Goal: Task Accomplishment & Management: Use online tool/utility

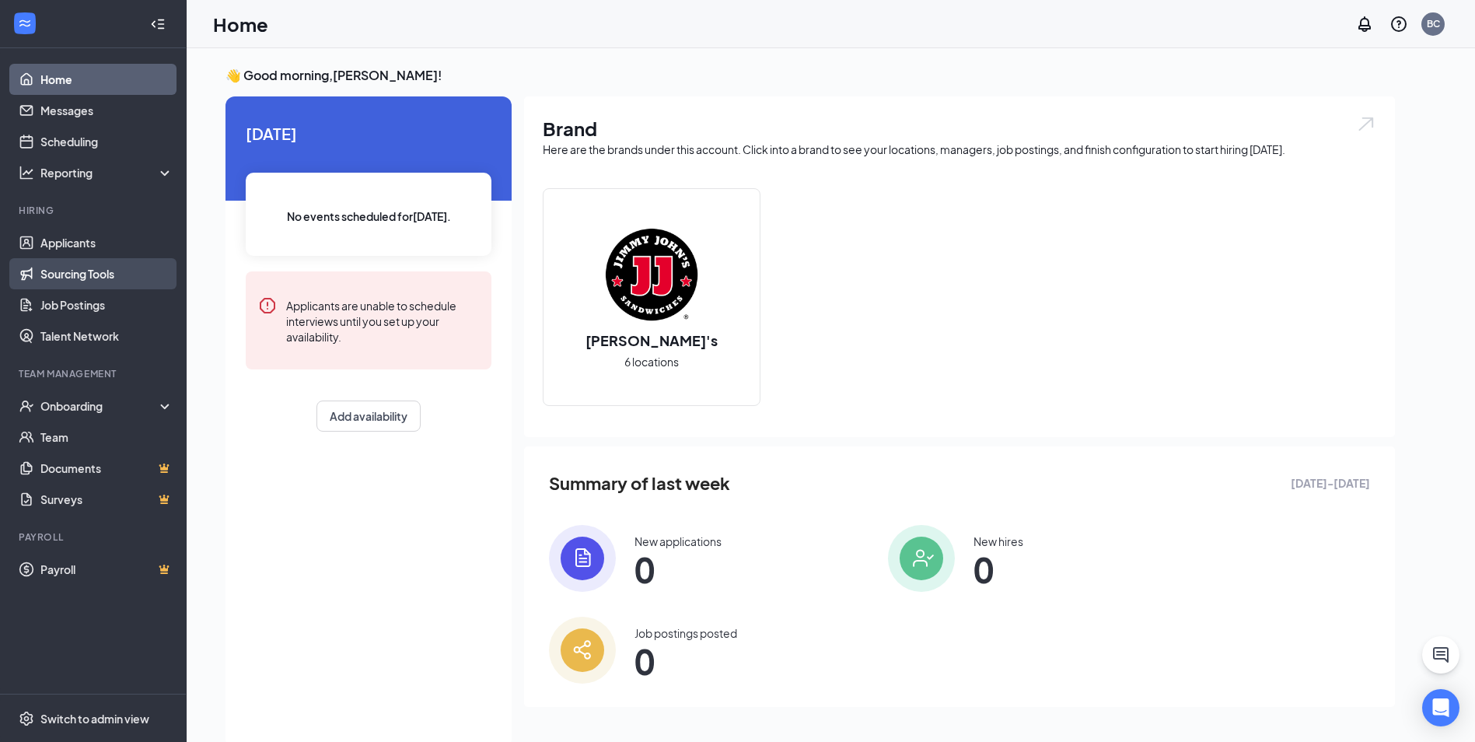
click at [108, 273] on link "Sourcing Tools" at bounding box center [106, 273] width 133 height 31
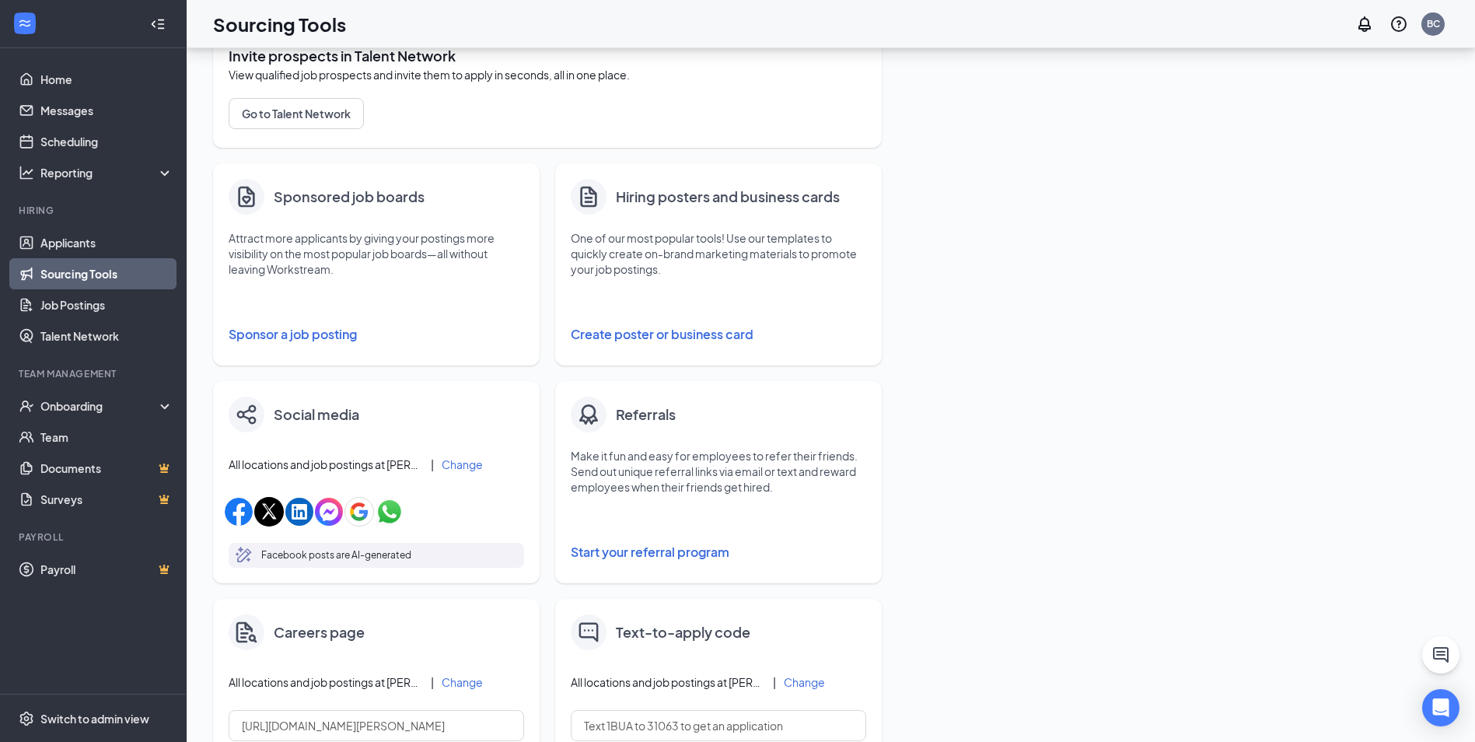
scroll to position [84, 0]
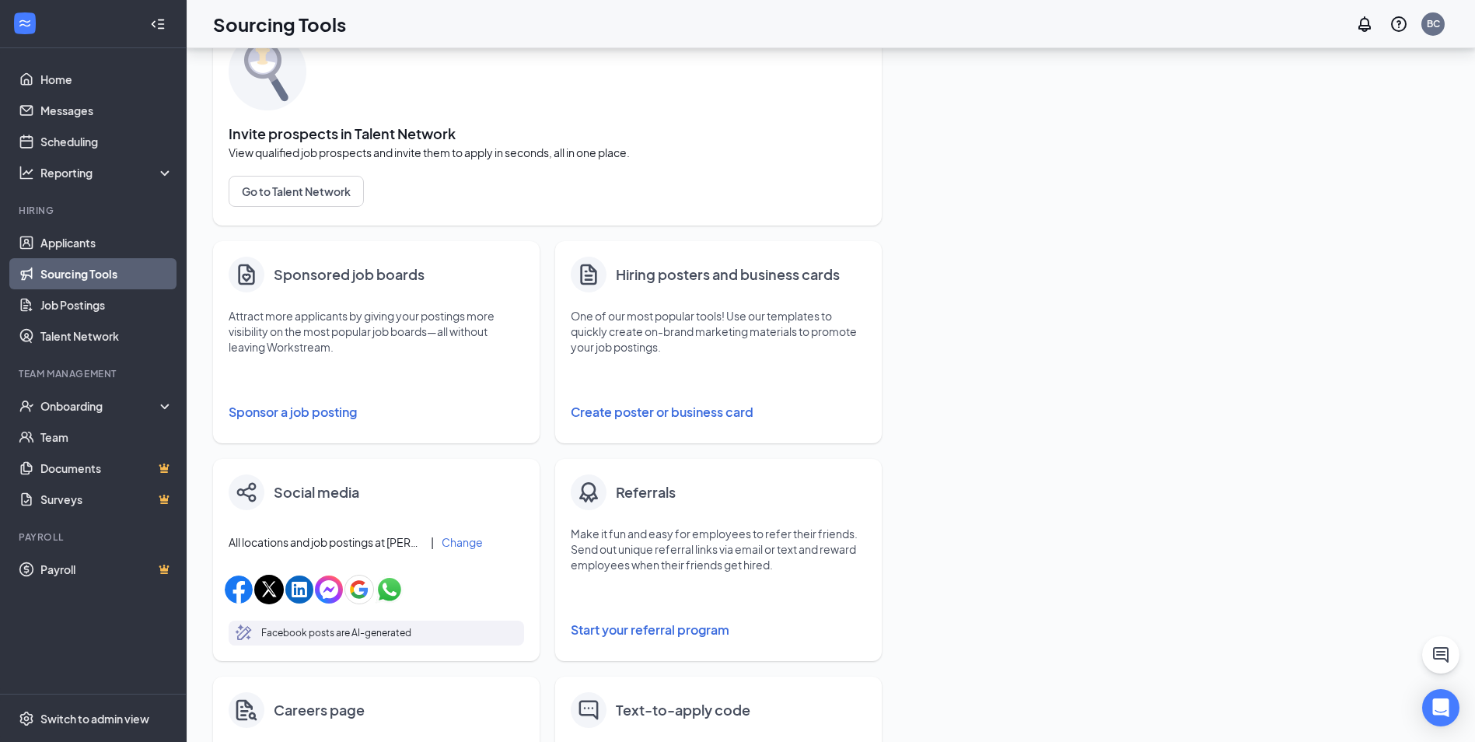
click at [665, 410] on button "Create poster or business card" at bounding box center [718, 411] width 295 height 31
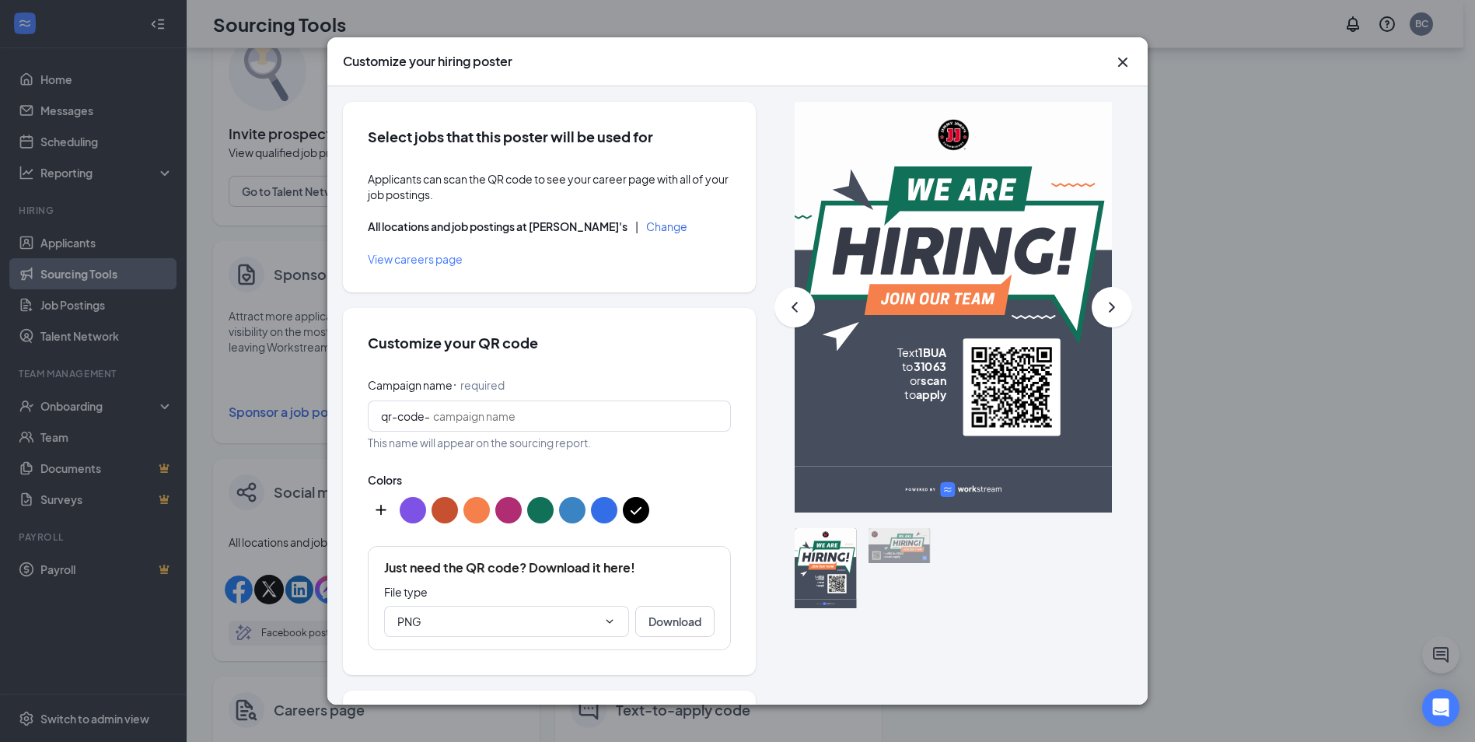
click at [387, 513] on button "custom-color-button" at bounding box center [381, 510] width 26 height 26
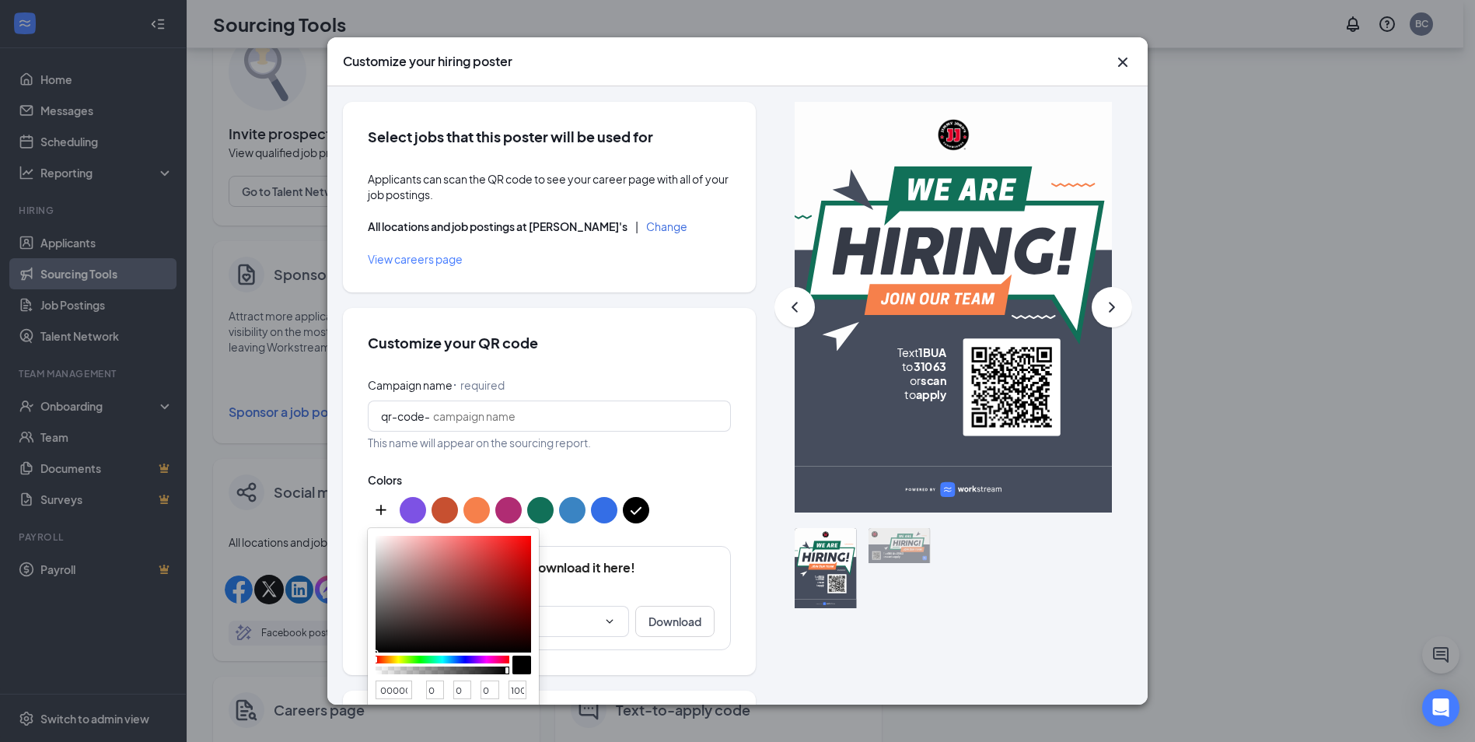
type input "FB0909"
type input "251"
type input "9"
click at [526, 537] on div at bounding box center [452, 594] width 155 height 117
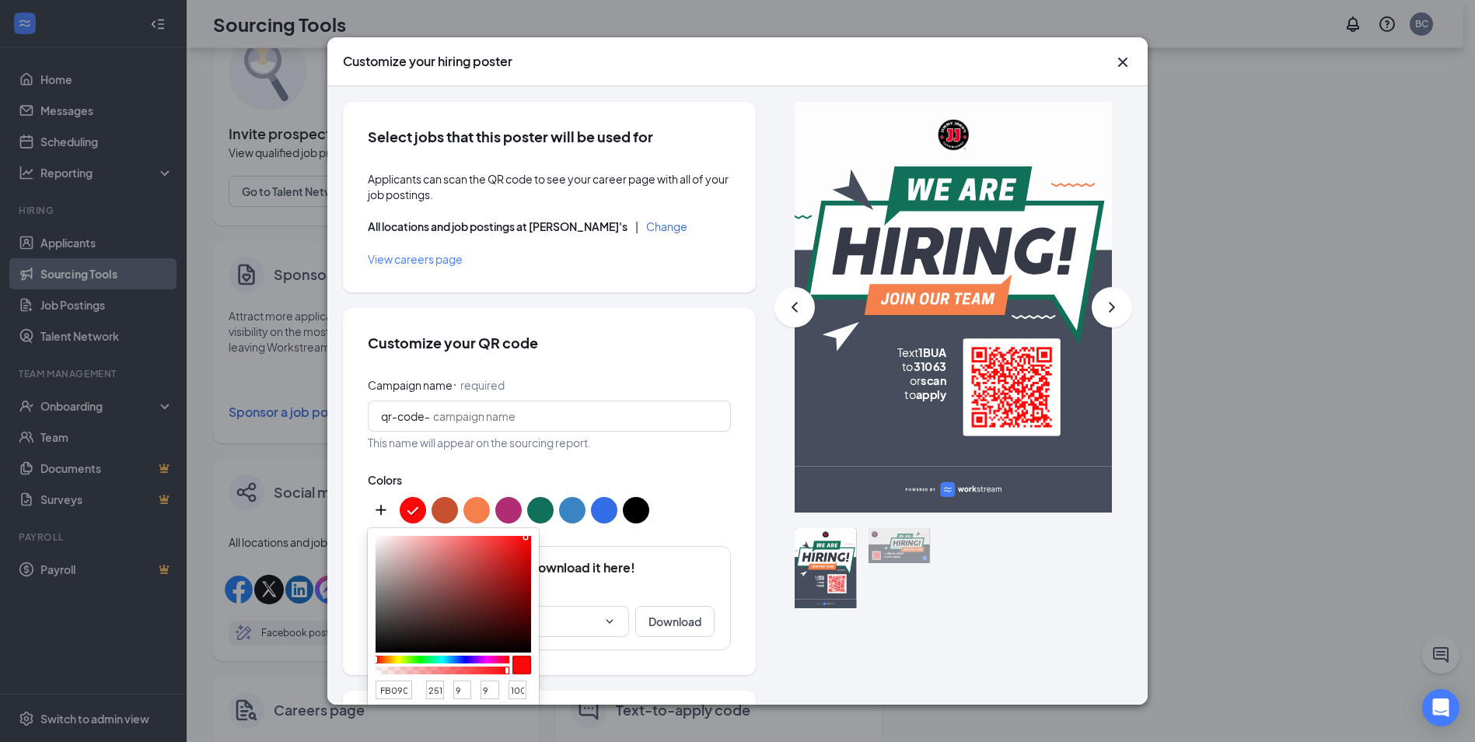
click at [638, 511] on button "color button #000000" at bounding box center [636, 510] width 26 height 26
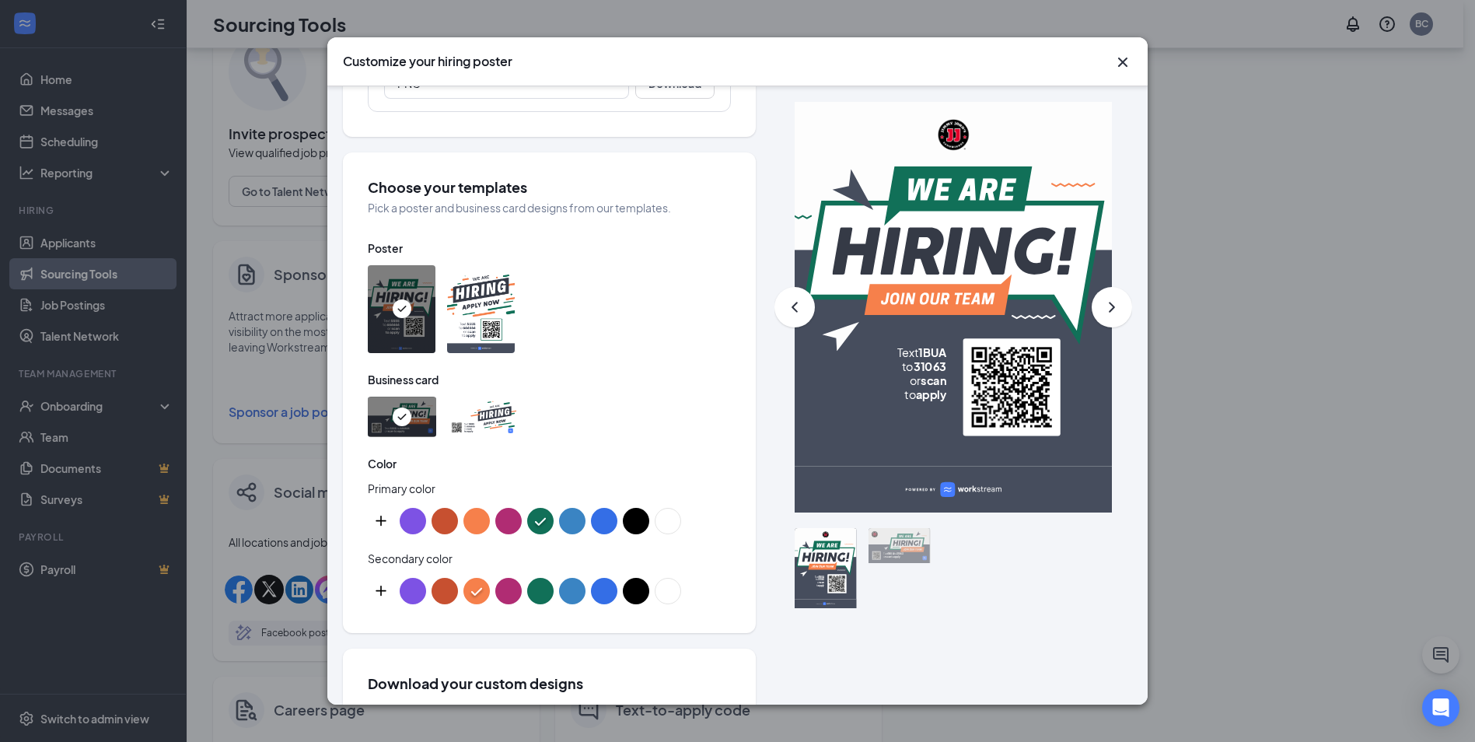
scroll to position [622, 0]
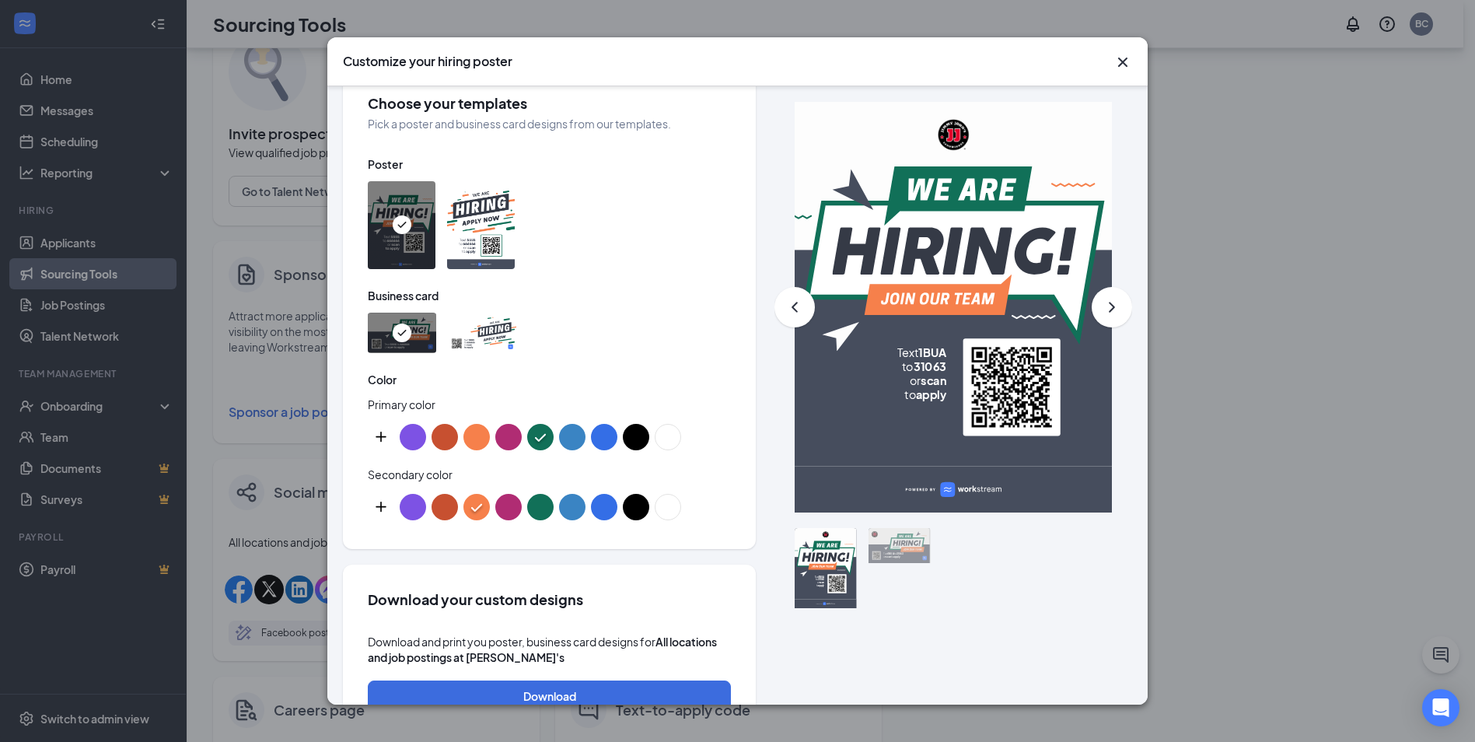
click at [637, 437] on button "color button #000000" at bounding box center [636, 437] width 26 height 26
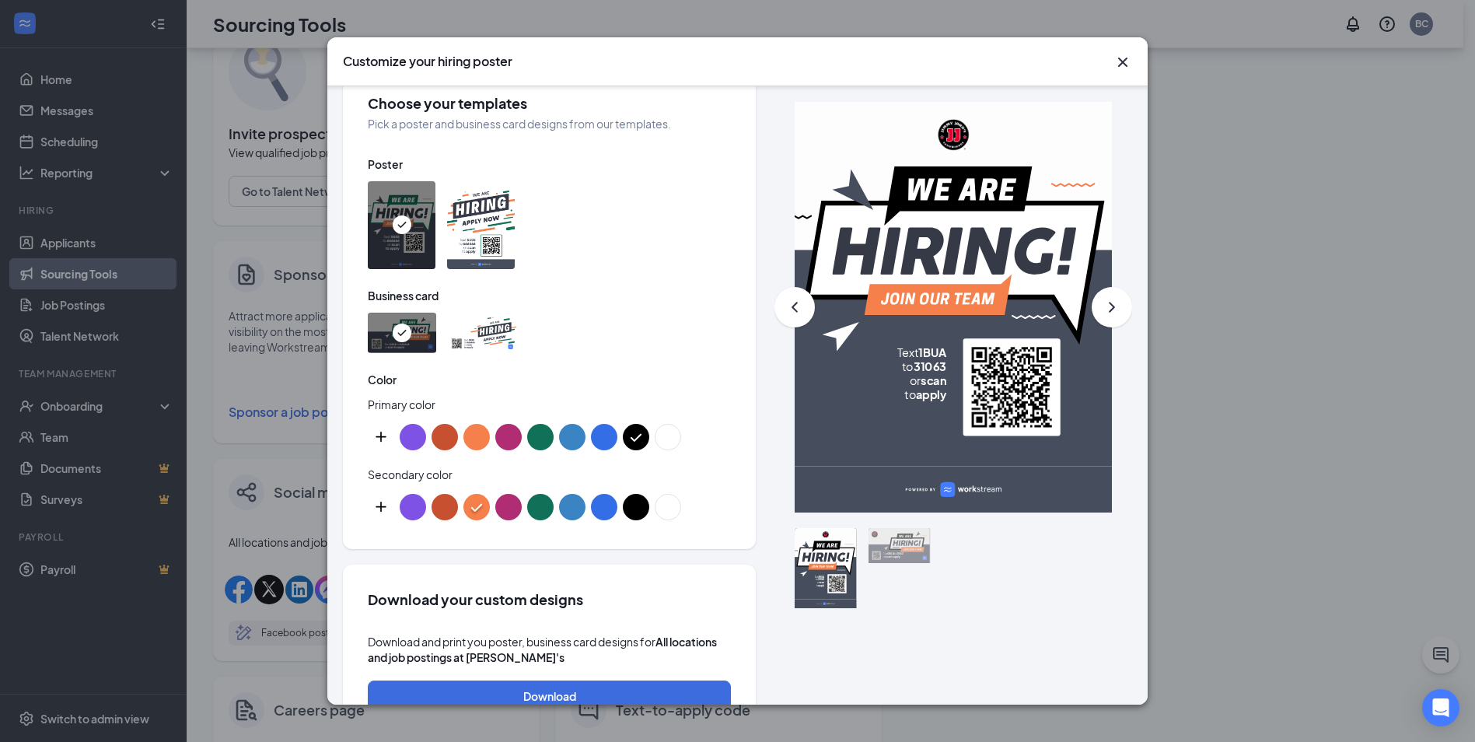
click at [672, 508] on button "color button #ffffff" at bounding box center [668, 507] width 26 height 26
